Goal: Task Accomplishment & Management: Use online tool/utility

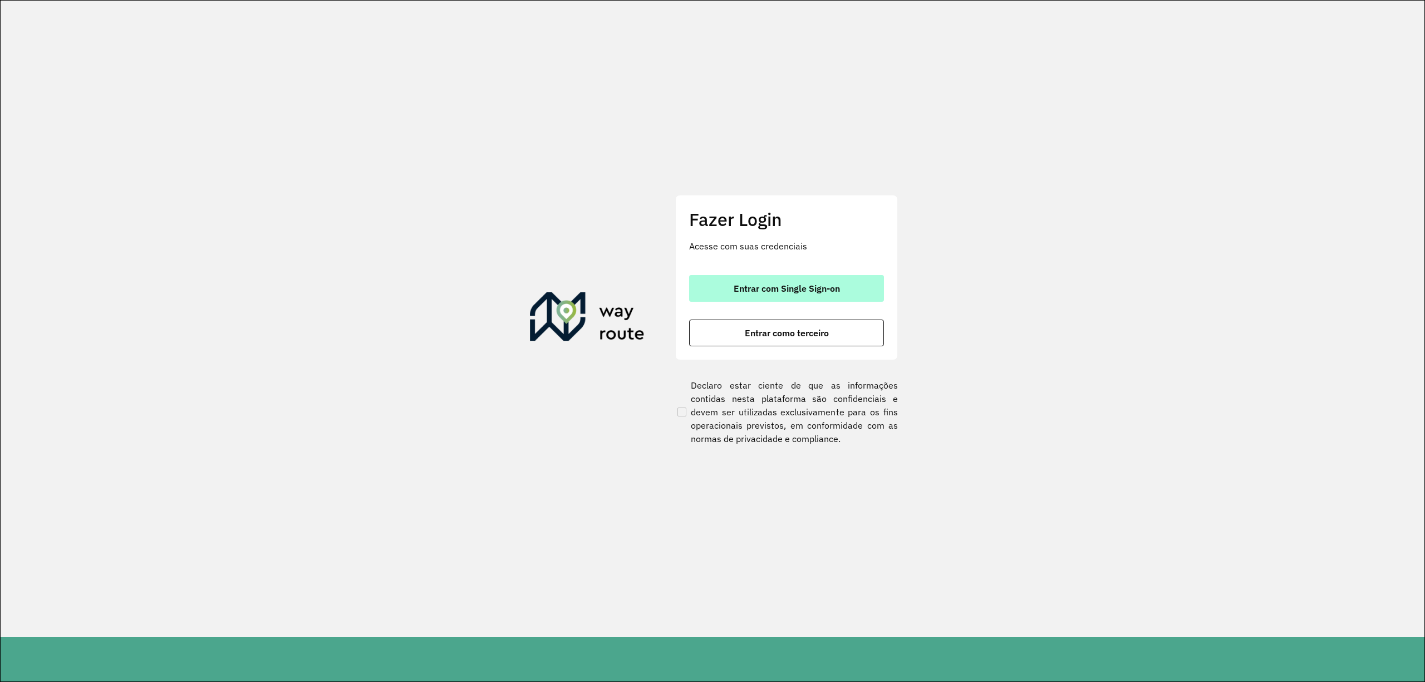
click at [790, 284] on span "Entrar com Single Sign-on" at bounding box center [787, 288] width 106 height 9
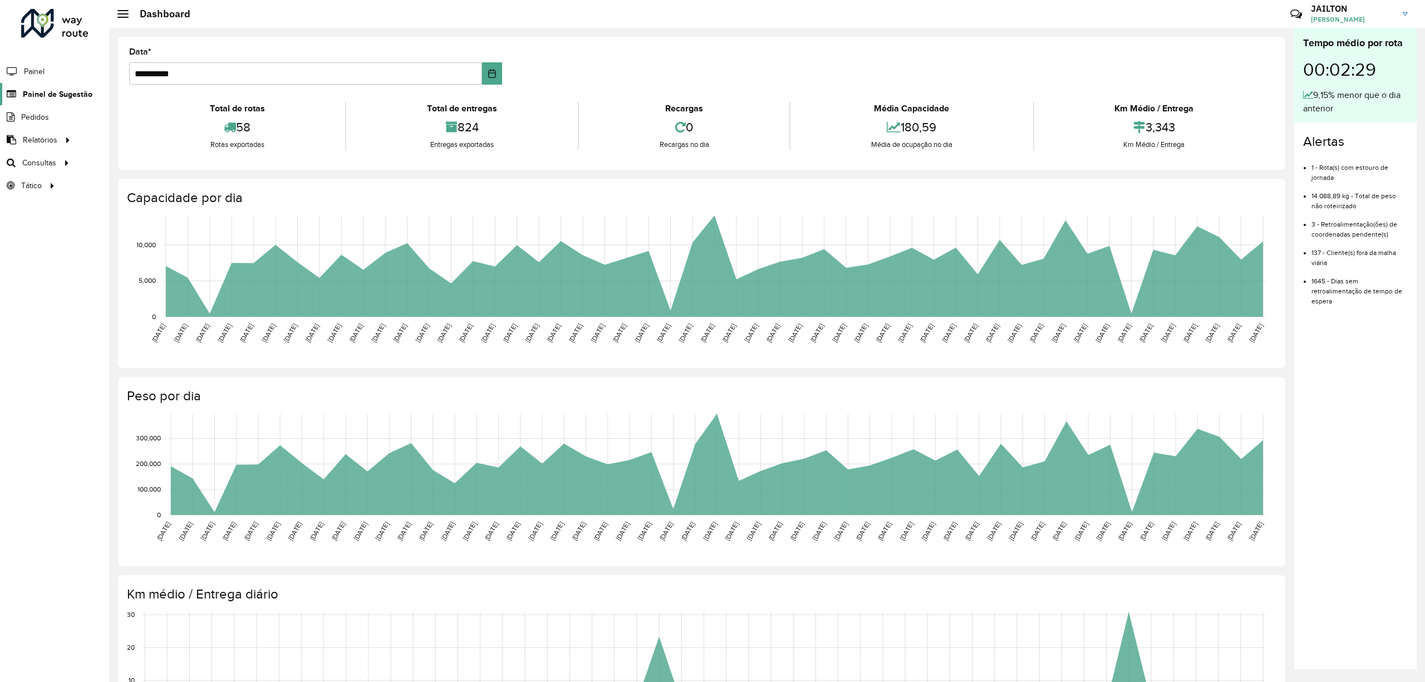
click at [85, 88] on span "Painel de Sugestão" at bounding box center [58, 94] width 70 height 12
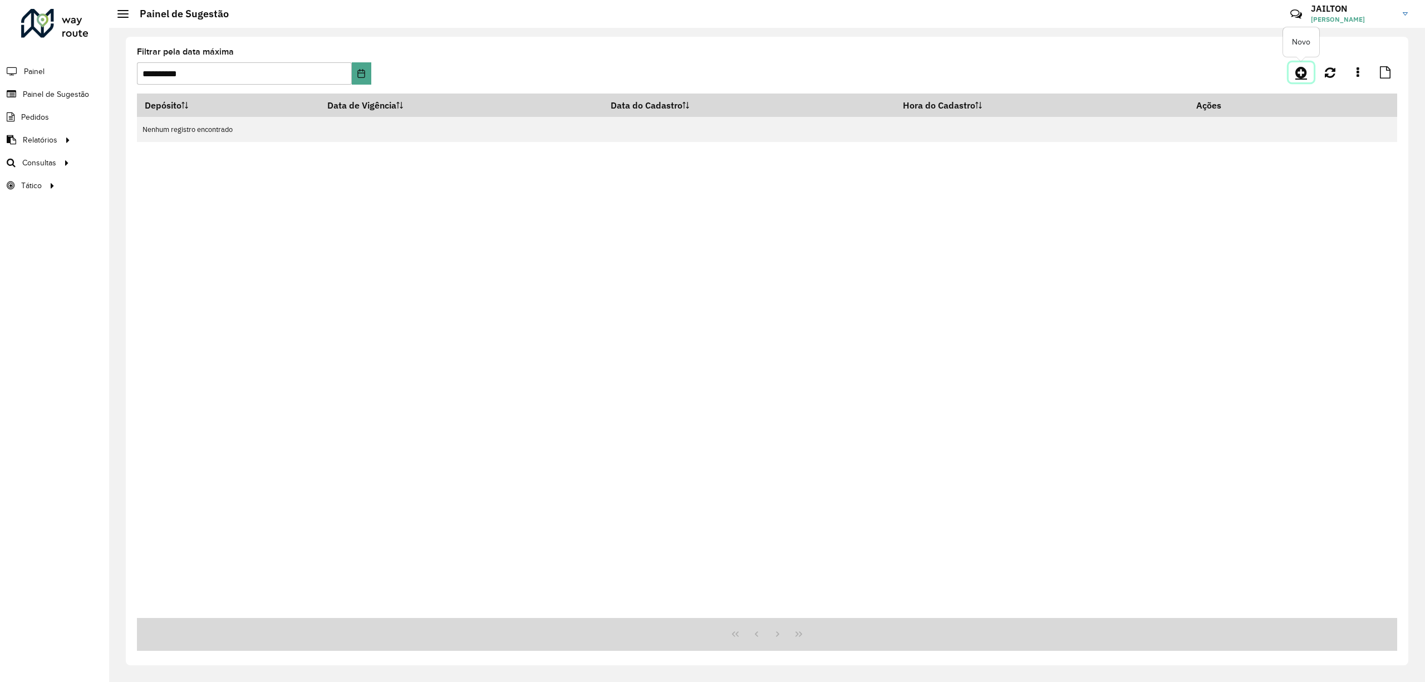
click at [1301, 66] on icon at bounding box center [1301, 72] width 12 height 13
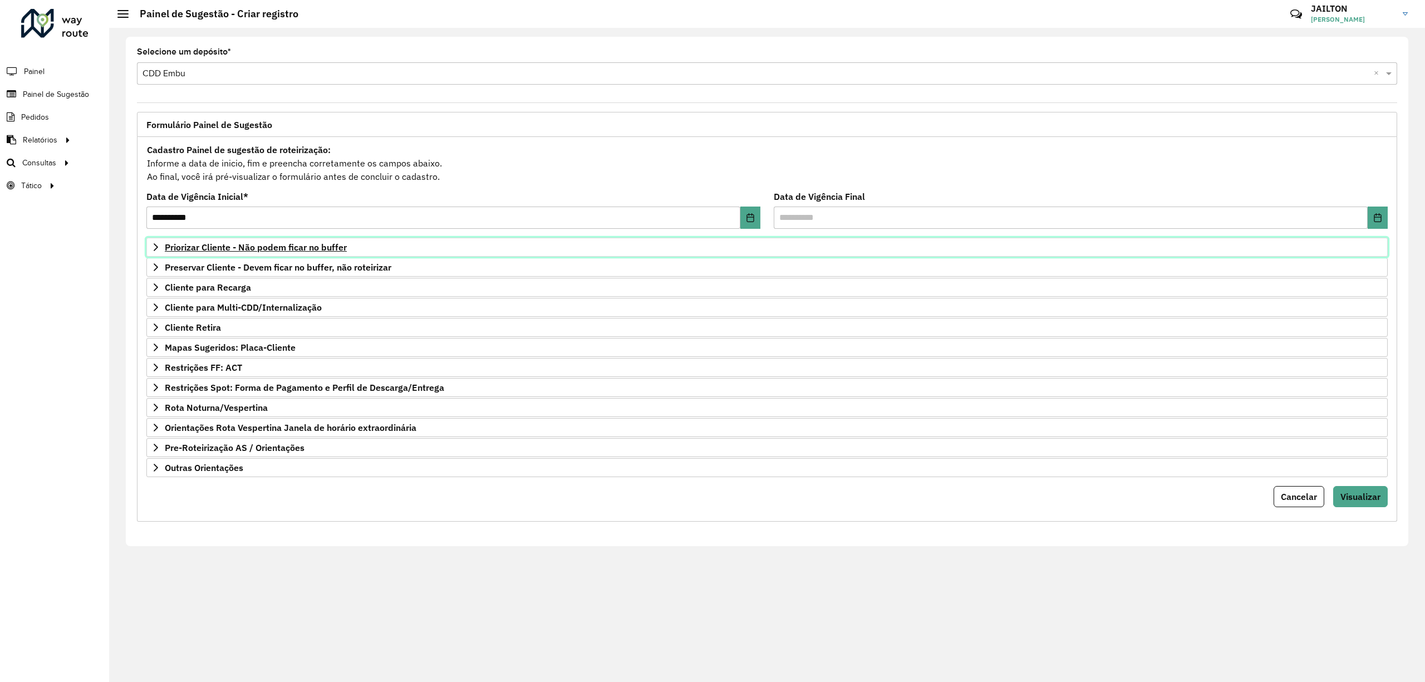
click at [279, 253] on link "Priorizar Cliente - Não podem ficar no buffer" at bounding box center [766, 247] width 1241 height 19
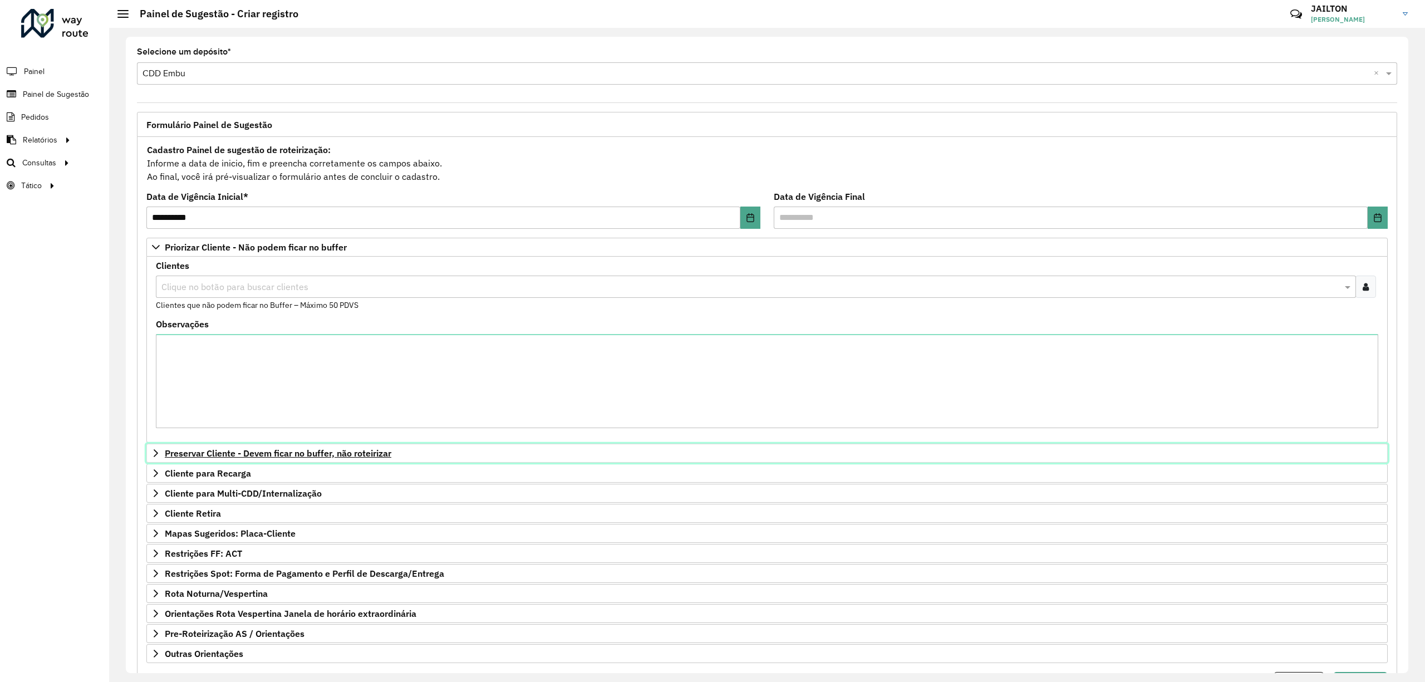
click at [317, 447] on link "Preservar Cliente - Devem ficar no buffer, não roteirizar" at bounding box center [766, 453] width 1241 height 19
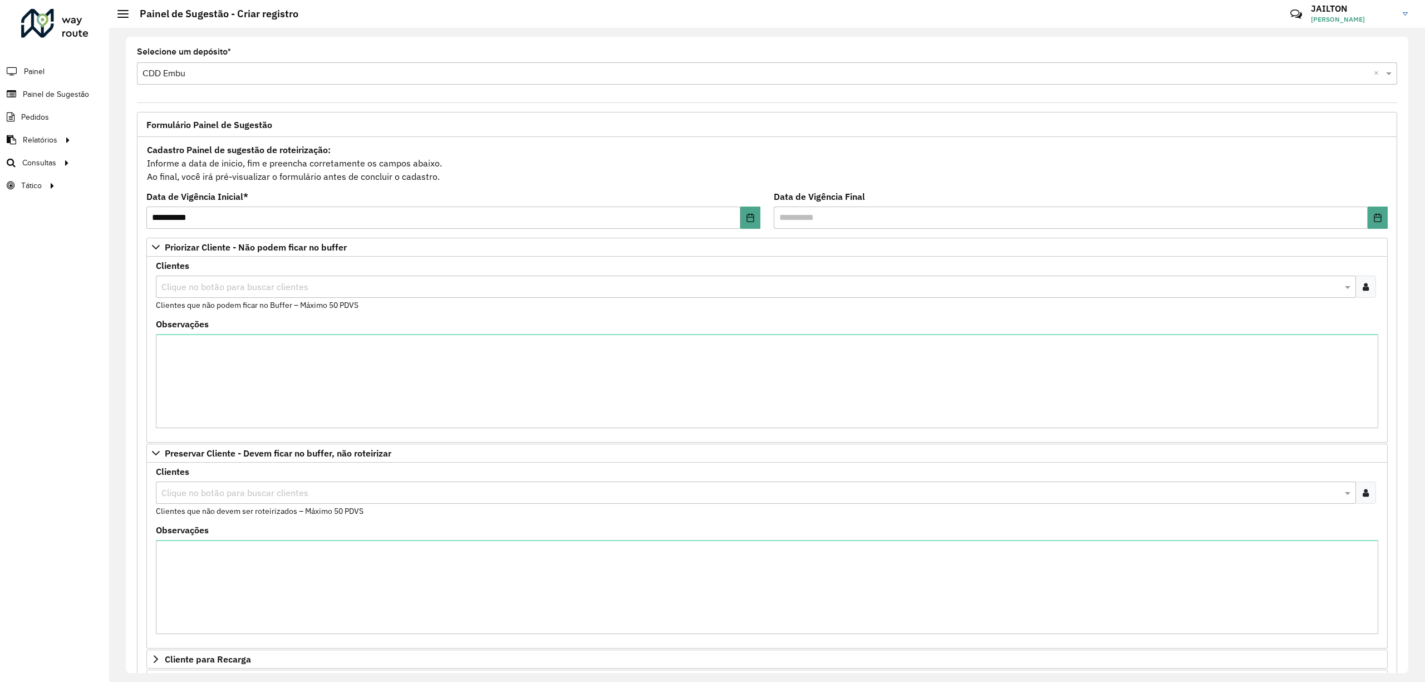
click at [1356, 497] on div at bounding box center [1365, 492] width 21 height 22
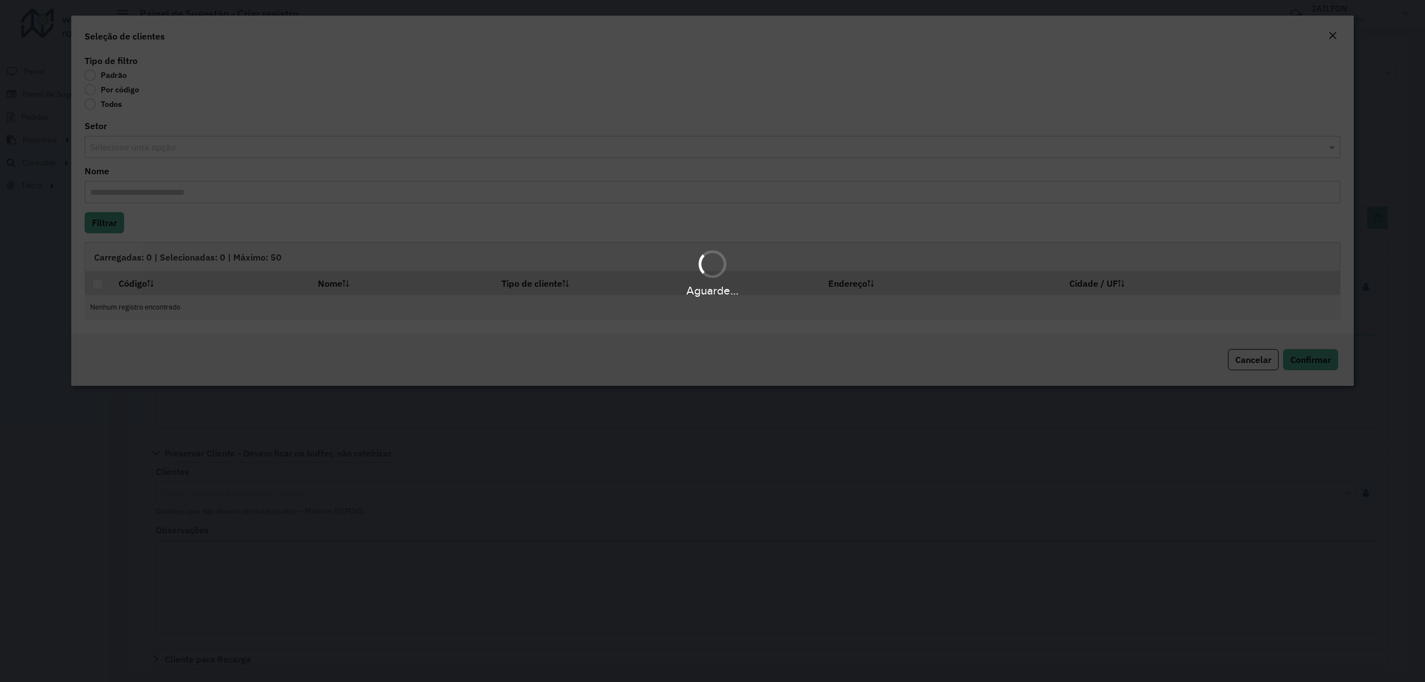
click at [121, 86] on body "**********" at bounding box center [712, 341] width 1425 height 682
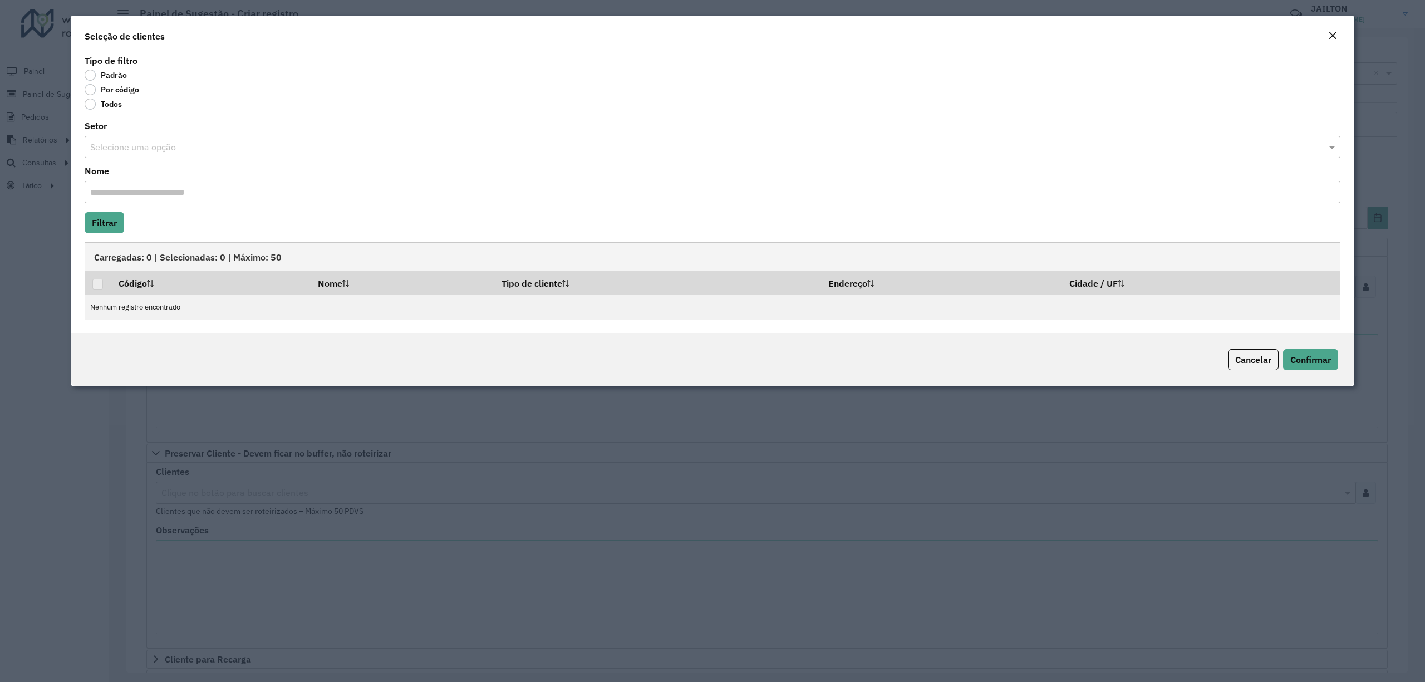
click at [118, 94] on label "Por código" at bounding box center [112, 89] width 55 height 11
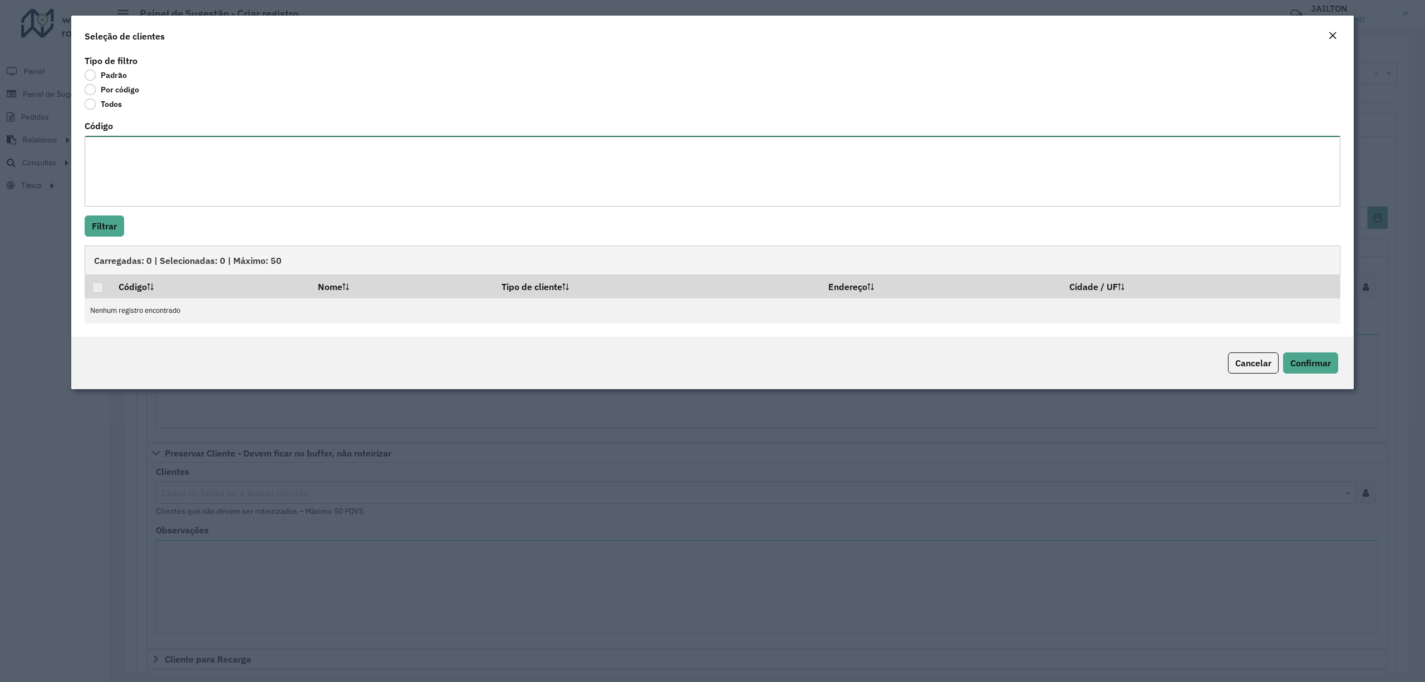
click at [146, 145] on textarea "Código" at bounding box center [713, 171] width 1256 height 71
type textarea "*****"
click at [119, 228] on button "Filtrar" at bounding box center [105, 225] width 40 height 21
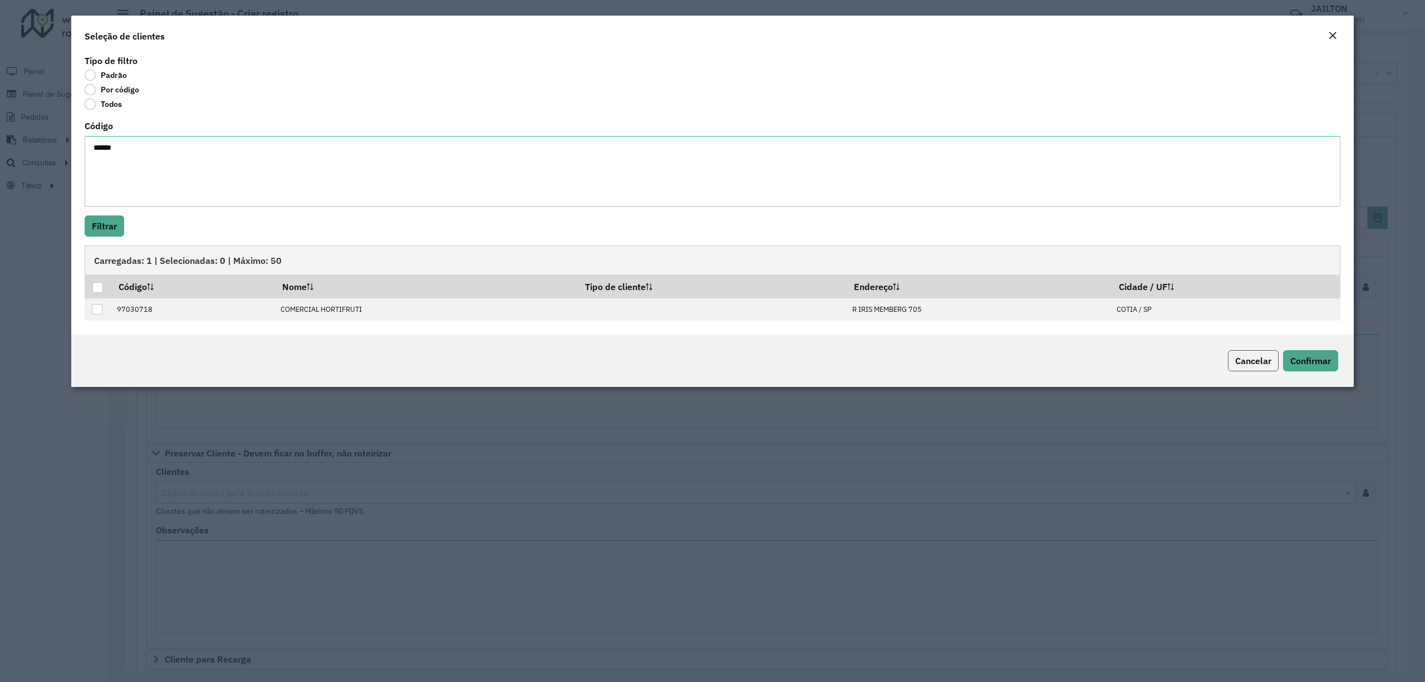
click at [1259, 362] on span "Cancelar" at bounding box center [1253, 360] width 36 height 11
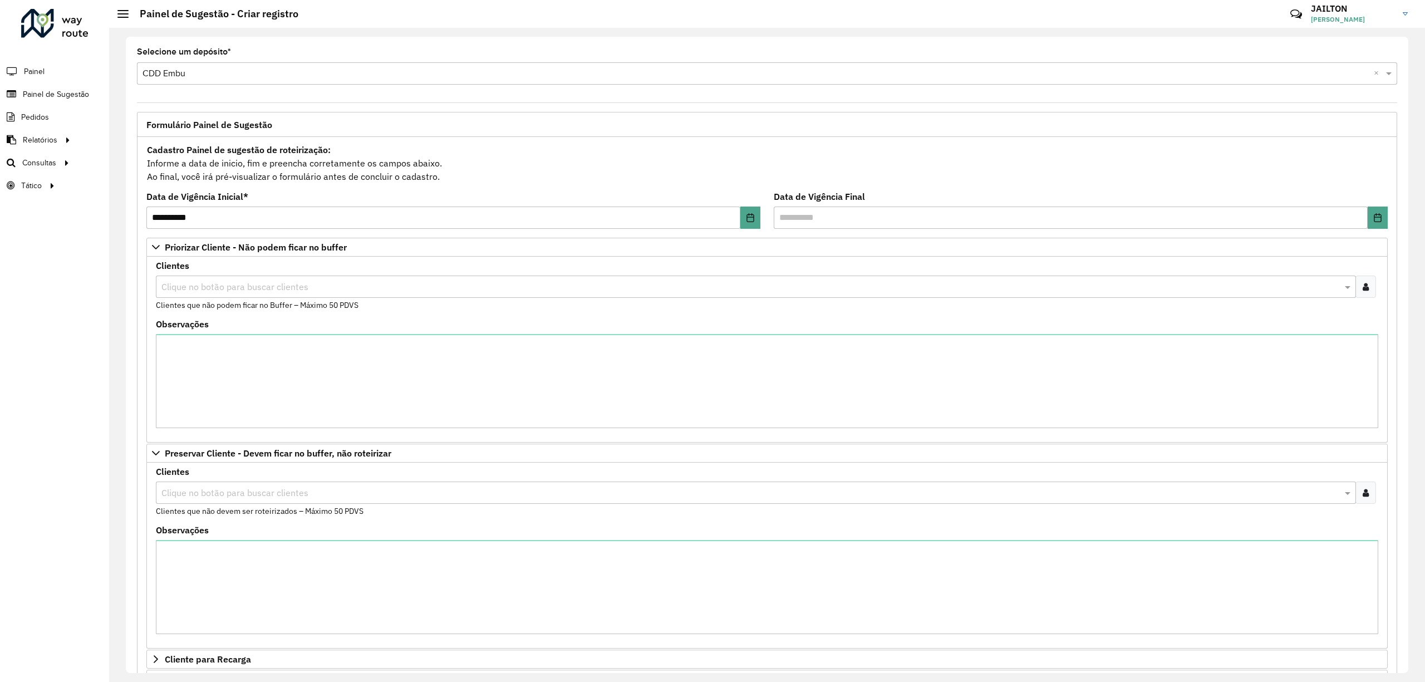
click at [1356, 286] on div at bounding box center [1365, 286] width 21 height 22
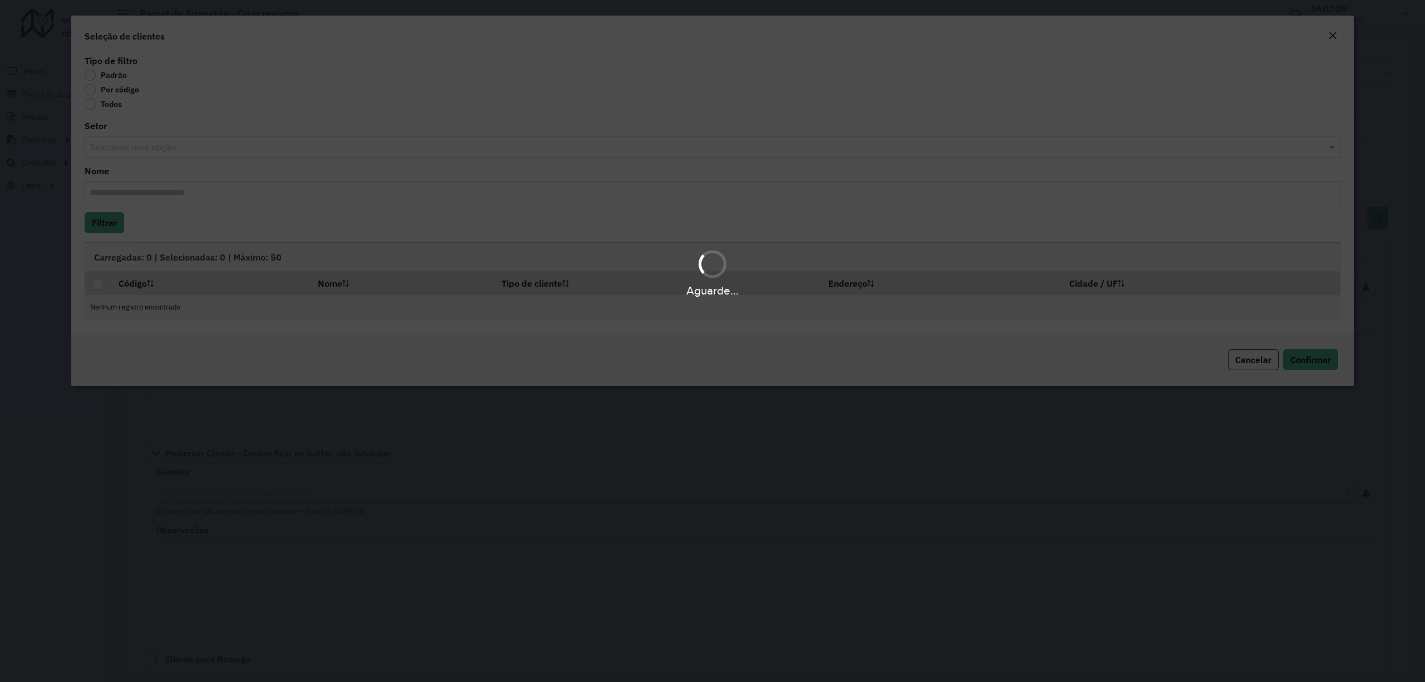
click at [121, 90] on div "Aguarde..." at bounding box center [712, 341] width 1425 height 682
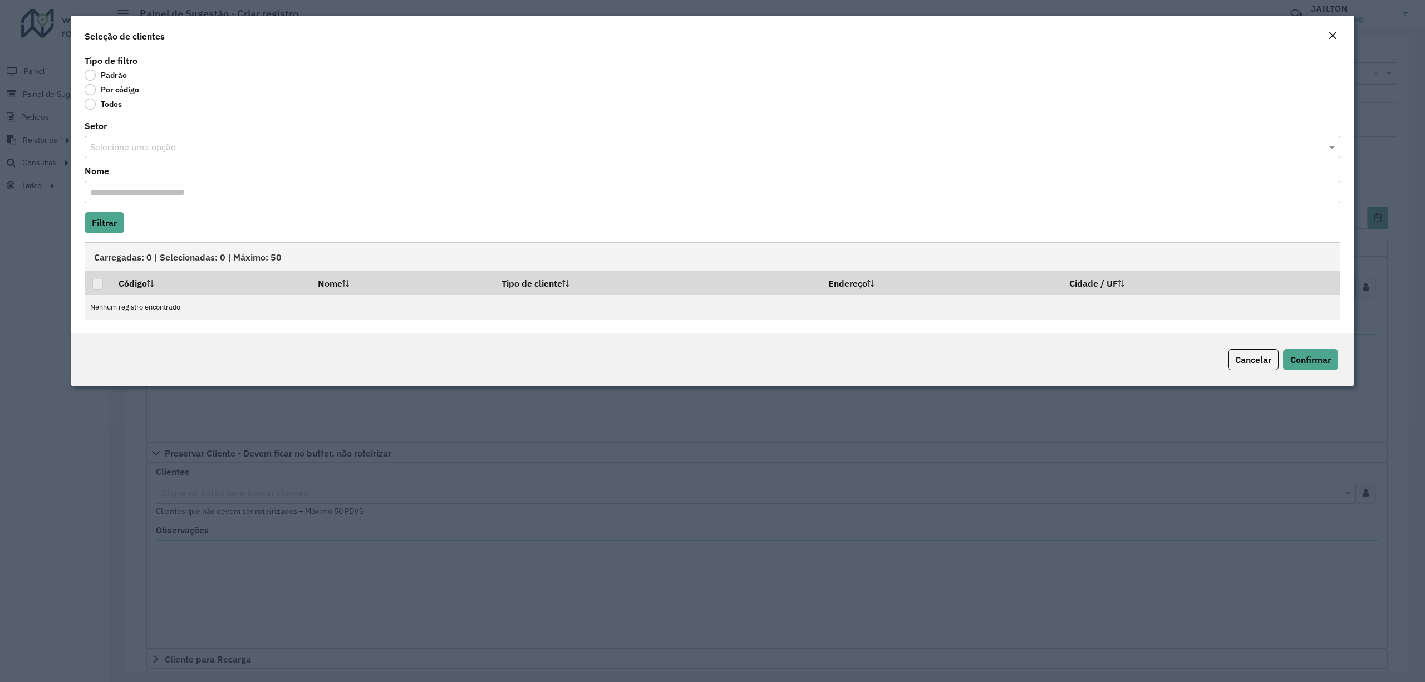
click at [121, 91] on label "Por código" at bounding box center [112, 89] width 55 height 11
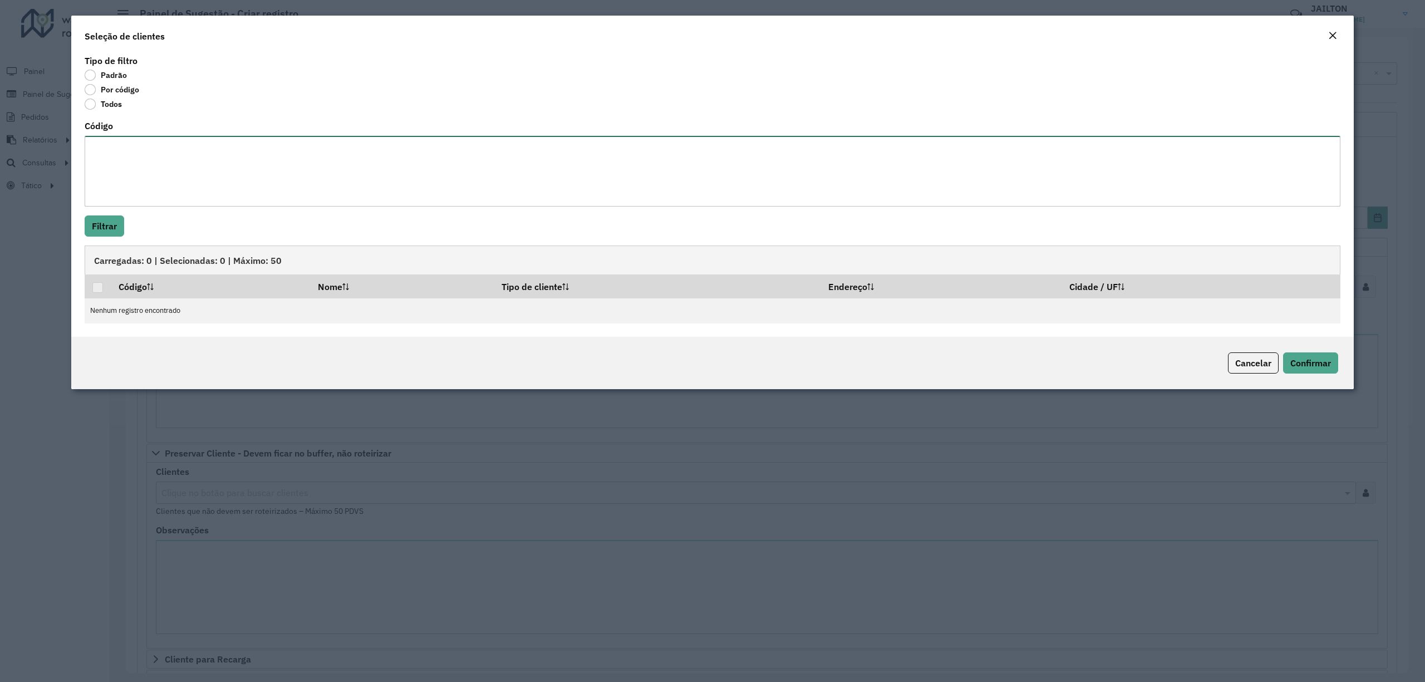
click at [169, 185] on textarea "Código" at bounding box center [713, 171] width 1256 height 71
paste textarea "*****"
type textarea "*****"
click at [75, 237] on div "Tipo de filtro Padrão Por código Todos Código ***** Filtrar Carregadas: 0 | Sel…" at bounding box center [712, 194] width 1282 height 284
click at [96, 232] on button "Filtrar" at bounding box center [105, 225] width 40 height 21
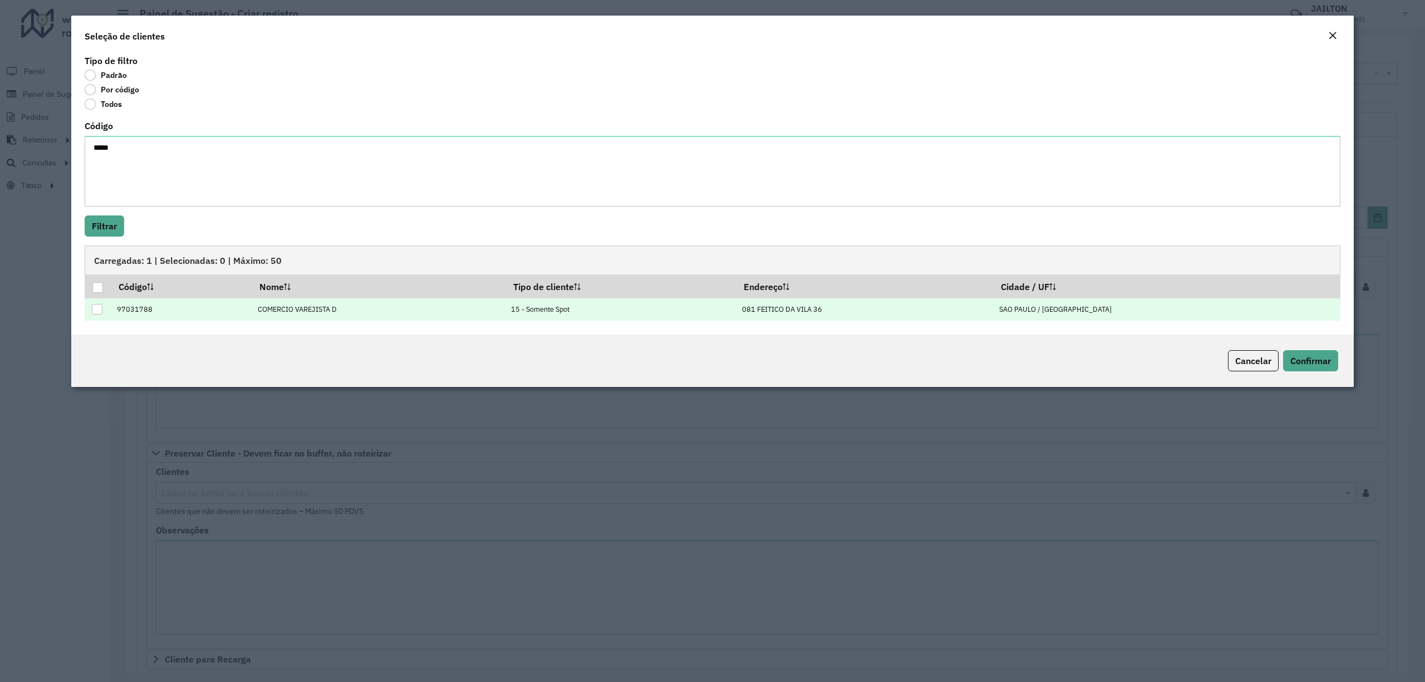
drag, startPoint x: 1247, startPoint y: 355, endPoint x: 1283, endPoint y: 308, distance: 58.8
click at [1250, 355] on button "Cancelar" at bounding box center [1253, 360] width 51 height 21
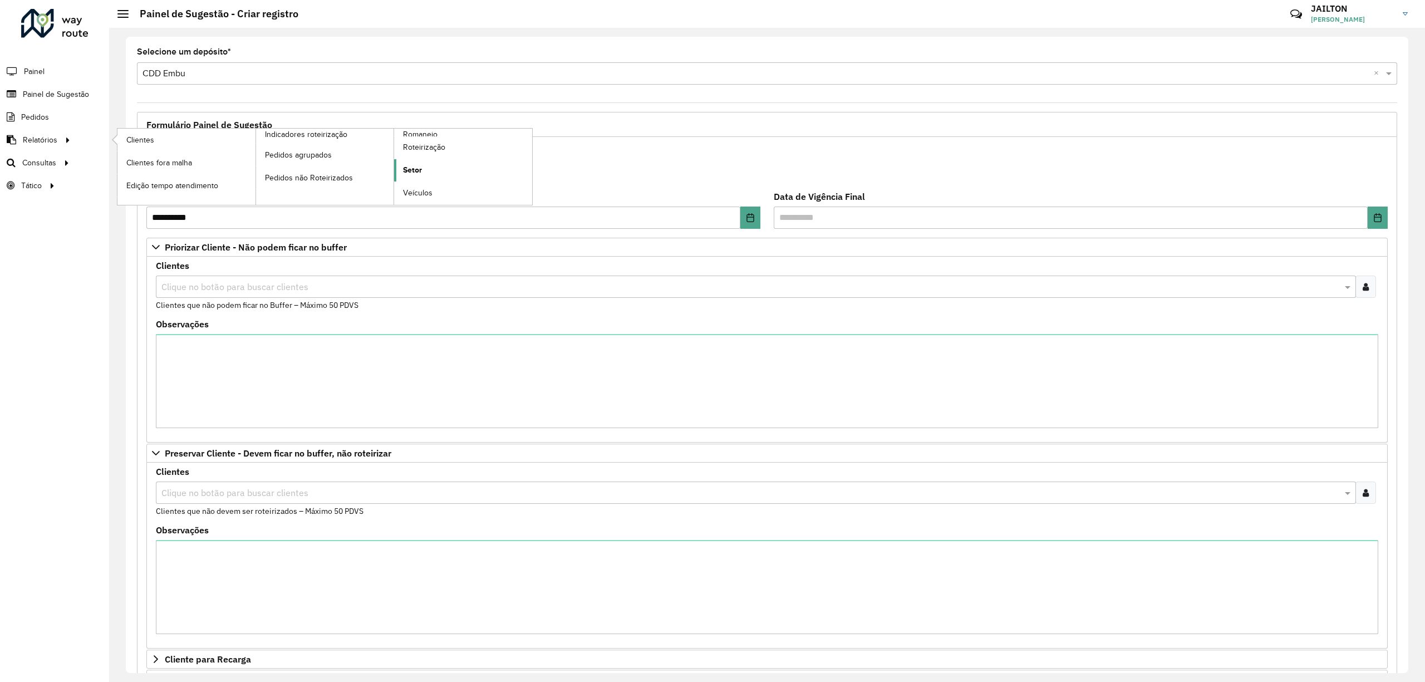
click at [400, 167] on link "Setor" at bounding box center [463, 170] width 138 height 22
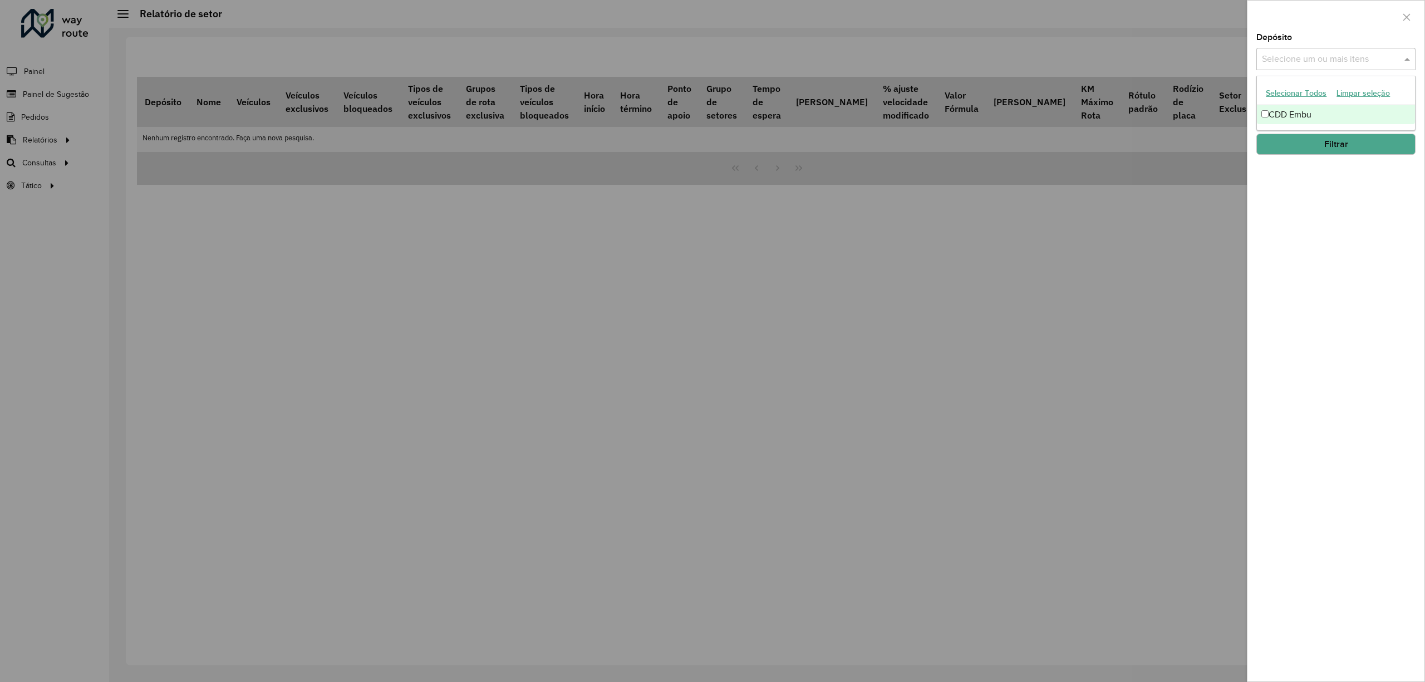
click at [1320, 60] on input "text" at bounding box center [1330, 59] width 142 height 13
click at [1301, 121] on div "CDD Embu" at bounding box center [1336, 114] width 158 height 19
click at [1337, 152] on button "Filtrar" at bounding box center [1335, 144] width 159 height 21
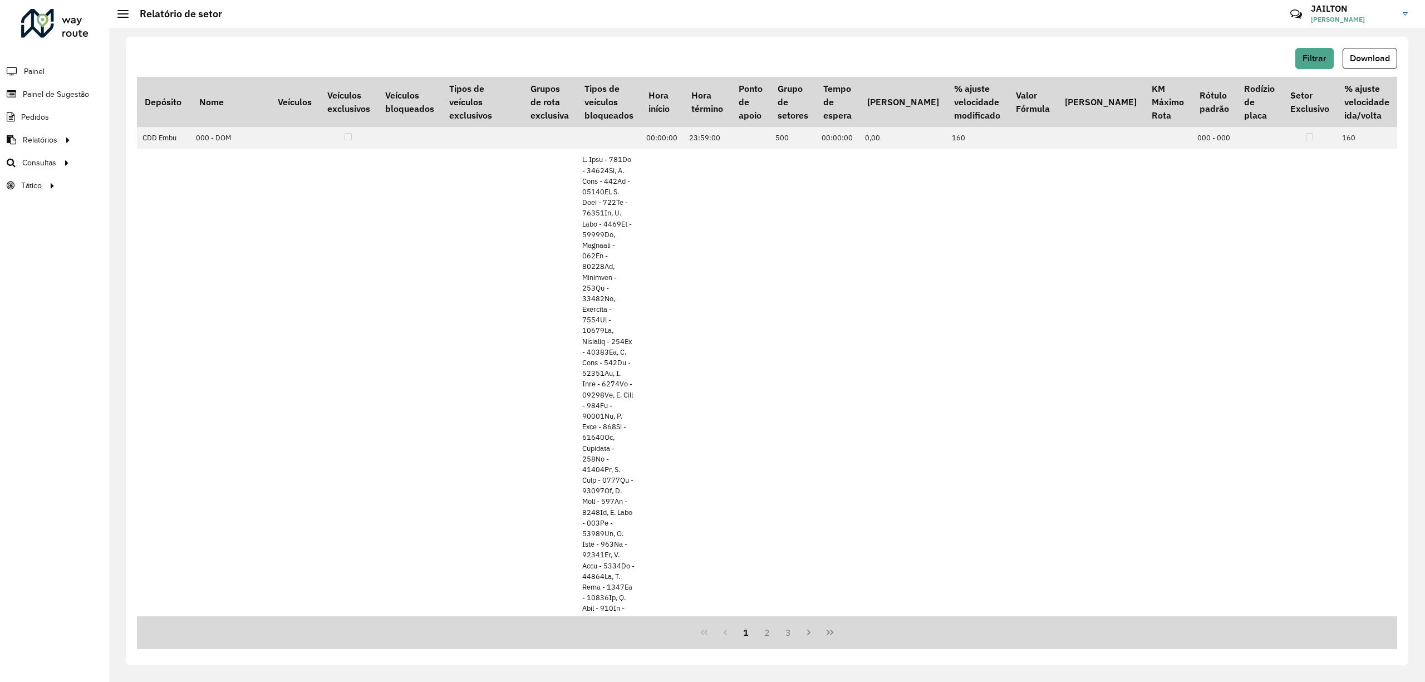
click at [1400, 63] on div "Filtrar Download Depósito Nome Veículos Veículos exclusivos Veículos bloqueados…" at bounding box center [767, 351] width 1282 height 628
click at [1378, 63] on button "Download" at bounding box center [1369, 58] width 55 height 21
